Goal: Use online tool/utility: Utilize a website feature to perform a specific function

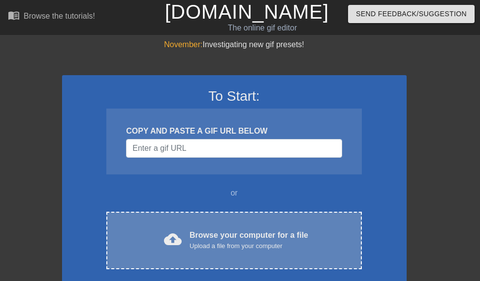
click at [223, 243] on div "Upload a file from your computer" at bounding box center [248, 247] width 119 height 10
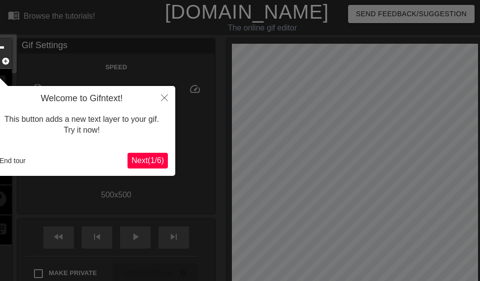
scroll to position [24, 0]
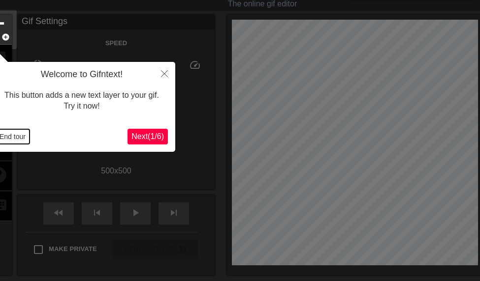
click at [10, 139] on button "End tour" at bounding box center [13, 136] width 34 height 15
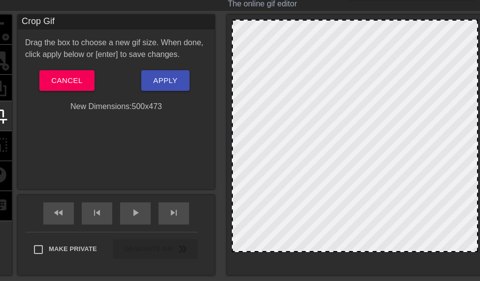
drag, startPoint x: 360, startPoint y: 263, endPoint x: 357, endPoint y: 249, distance: 13.7
click at [357, 249] on div at bounding box center [355, 136] width 246 height 233
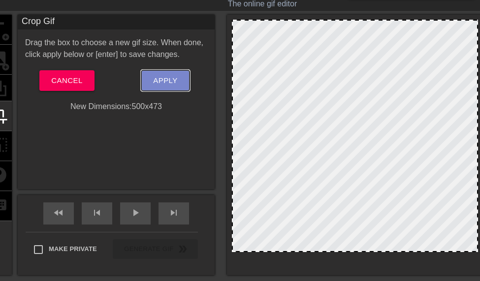
click at [173, 82] on span "Apply" at bounding box center [165, 80] width 24 height 13
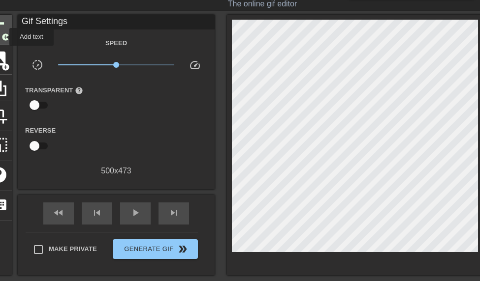
click at [3, 37] on span "add_circle" at bounding box center [5, 37] width 8 height 8
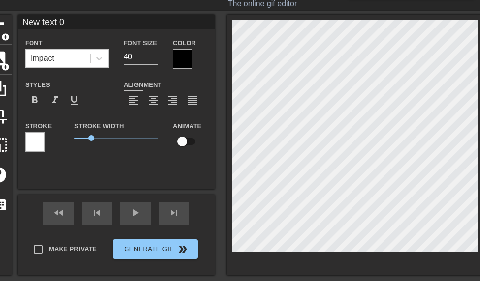
click at [186, 58] on div at bounding box center [183, 59] width 20 height 20
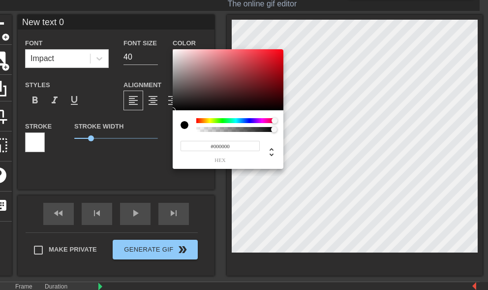
click at [274, 119] on div at bounding box center [235, 120] width 79 height 5
click at [275, 80] on div at bounding box center [228, 79] width 111 height 61
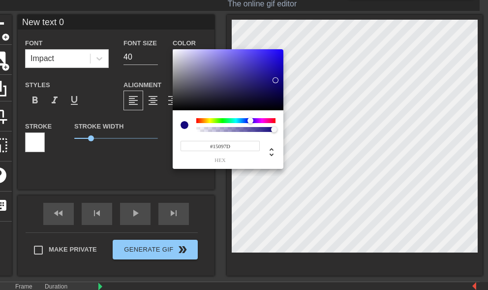
click at [250, 120] on div at bounding box center [235, 120] width 79 height 5
click at [264, 118] on div at bounding box center [235, 120] width 79 height 5
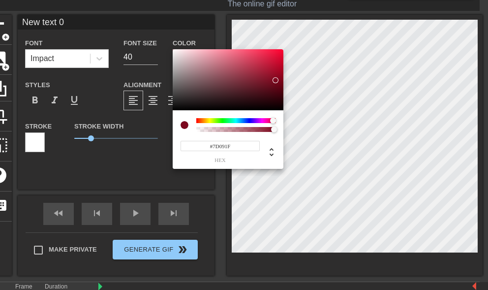
click at [273, 121] on div at bounding box center [235, 120] width 79 height 5
click at [274, 91] on div at bounding box center [228, 79] width 111 height 61
type input "#87041D"
click at [280, 78] on div at bounding box center [228, 79] width 111 height 61
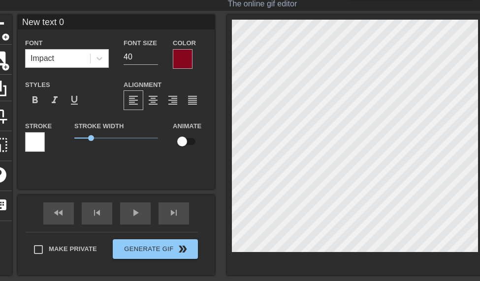
type input "MNew text 0"
type textarea "MNew text 0"
type input "MpNew text 0"
type textarea "MpNew text 0"
type input "MpuNew text 0"
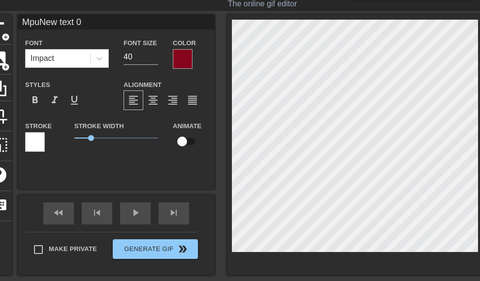
type textarea "MpuNew text 0"
type input "MpunNew text 0"
type textarea "MpunNew text 0"
type input "MpunaNew text 0"
type textarea "MpunaNew text 0"
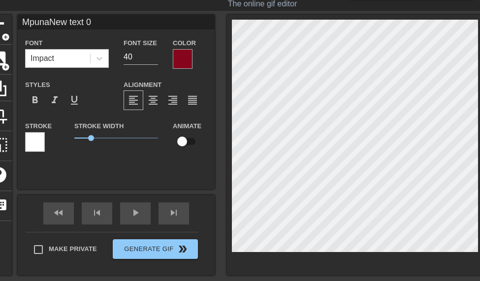
scroll to position [0, 1]
type input "Mpunaew text 0"
type textarea "Mpunaew text 0"
type input "Mpunaw text 0"
type textarea "Mpunaw text 0"
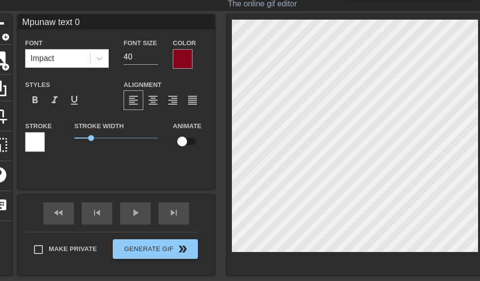
type input "Mpuna text 0"
type textarea "Mpuna text 0"
type input "Mpunatext 0"
type textarea "Mpunatext 0"
type input "Mpunaext 0"
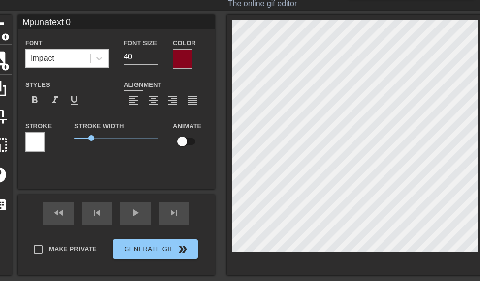
type textarea "Mpunaext 0"
type input "Mpunaxt 0"
type textarea "Mpunaxt 0"
type input "Mpunat 0"
type textarea "Mpunat 0"
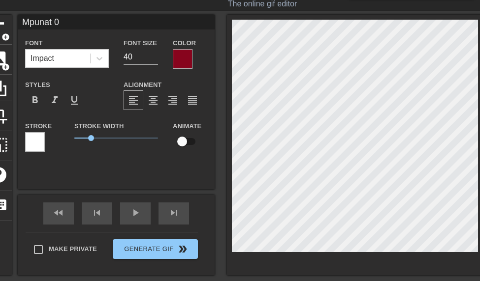
type input "Mpuna 0"
type textarea "Mpuna 0"
type input "Mpuna0"
type textarea "Mpuna0"
type input "Mpuna"
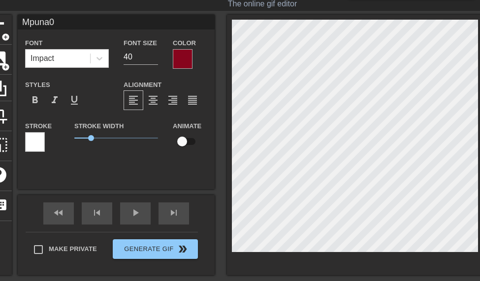
type textarea "Mpuna"
type input "Muna"
type textarea "Muna"
type input "Mouna"
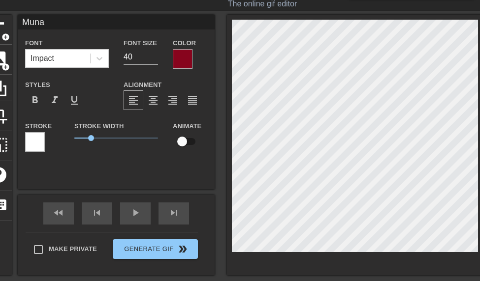
type textarea "Mouna"
type input "41"
click at [152, 52] on input "41" at bounding box center [141, 57] width 34 height 16
type textarea "Mouna"
click at [150, 50] on input "41" at bounding box center [141, 57] width 34 height 16
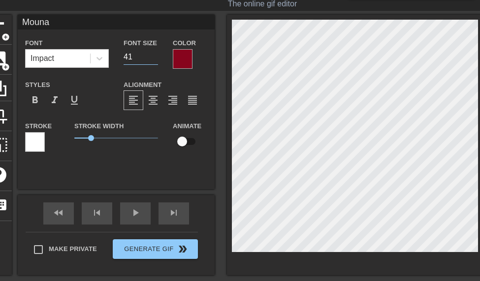
click at [149, 50] on input "41" at bounding box center [141, 57] width 34 height 16
type input "54"
click at [153, 55] on input "54" at bounding box center [141, 57] width 34 height 16
click at [190, 54] on div at bounding box center [183, 59] width 20 height 20
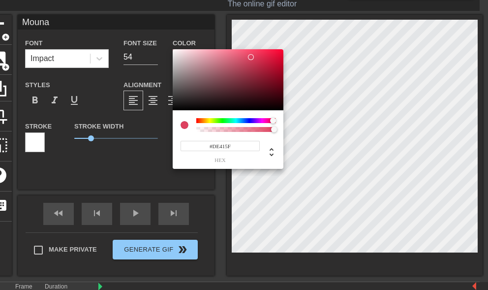
click at [251, 57] on div at bounding box center [228, 79] width 111 height 61
click at [271, 54] on div at bounding box center [228, 79] width 111 height 61
click at [273, 79] on div at bounding box center [228, 79] width 111 height 61
click at [262, 76] on div at bounding box center [228, 79] width 111 height 61
click at [267, 89] on div at bounding box center [228, 79] width 111 height 61
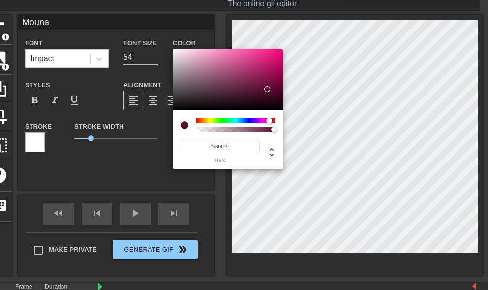
click at [269, 121] on div at bounding box center [235, 120] width 79 height 5
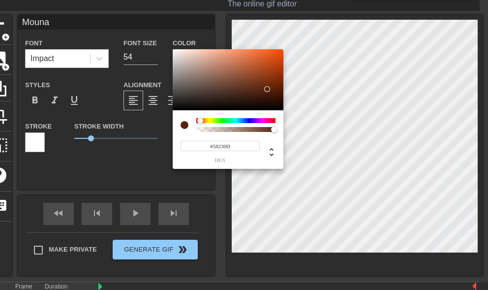
click at [200, 119] on div at bounding box center [235, 120] width 79 height 5
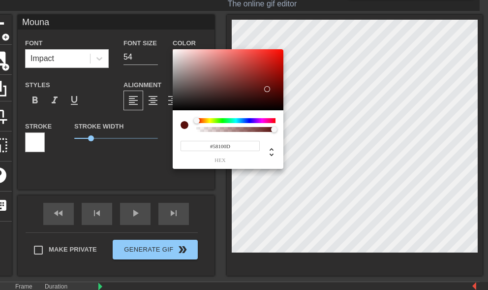
click at [197, 121] on div at bounding box center [197, 121] width 6 height 6
click at [270, 62] on div at bounding box center [228, 79] width 111 height 61
click at [278, 67] on div at bounding box center [228, 79] width 111 height 61
type input "#910D07"
click at [278, 75] on div at bounding box center [228, 79] width 111 height 61
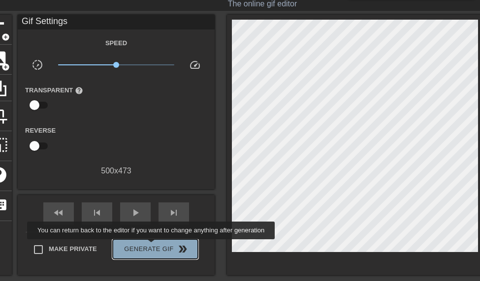
click at [154, 247] on span "Generate Gif double_arrow" at bounding box center [155, 250] width 77 height 12
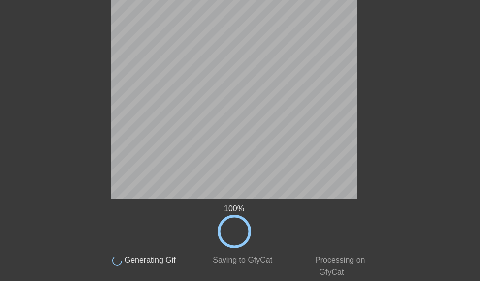
scroll to position [50, 0]
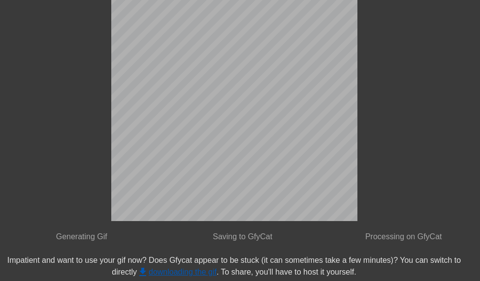
click at [156, 269] on link "get_app downloading the gif" at bounding box center [177, 272] width 80 height 8
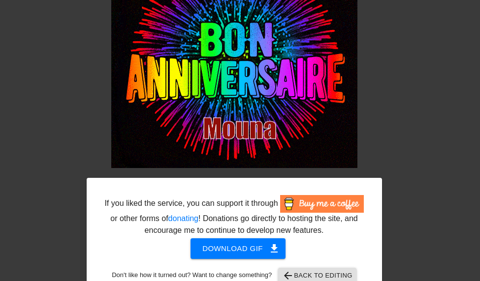
scroll to position [125, 0]
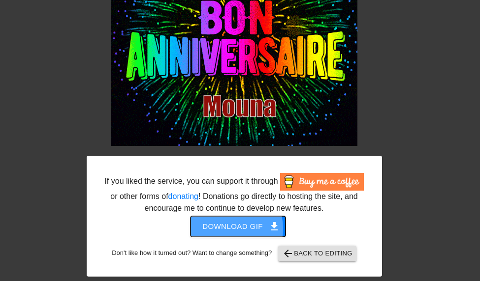
click at [226, 229] on span "Download gif get_app" at bounding box center [237, 226] width 71 height 13
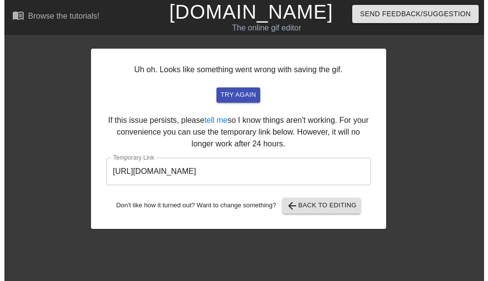
scroll to position [0, 0]
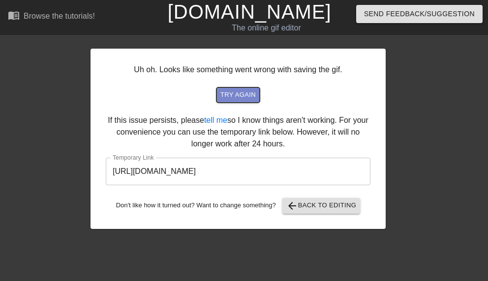
click at [229, 91] on span "try again" at bounding box center [237, 95] width 35 height 11
